Goal: Information Seeking & Learning: Learn about a topic

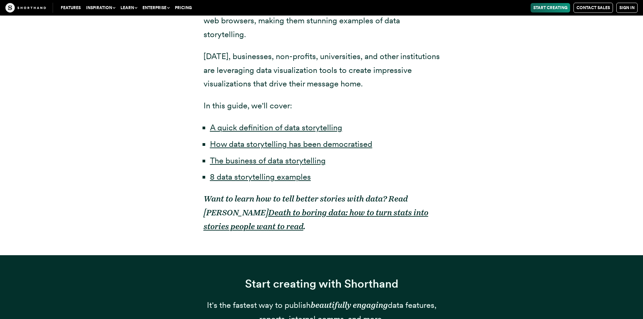
scroll to position [524, 0]
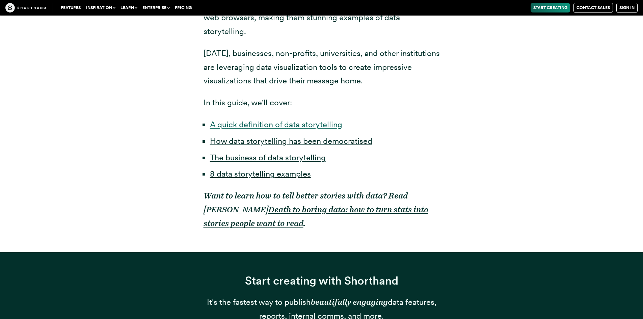
click at [305, 120] on link "A quick definition of data storytelling" at bounding box center [276, 125] width 132 height 10
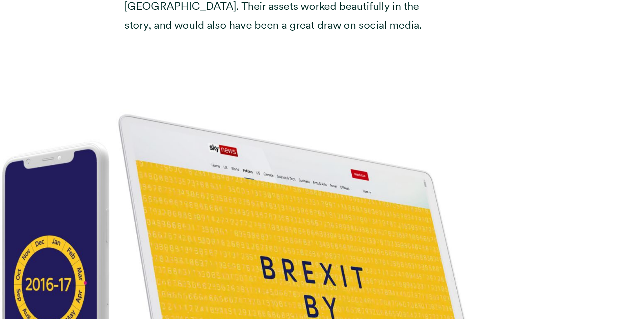
scroll to position [2585, 0]
